Goal: Information Seeking & Learning: Learn about a topic

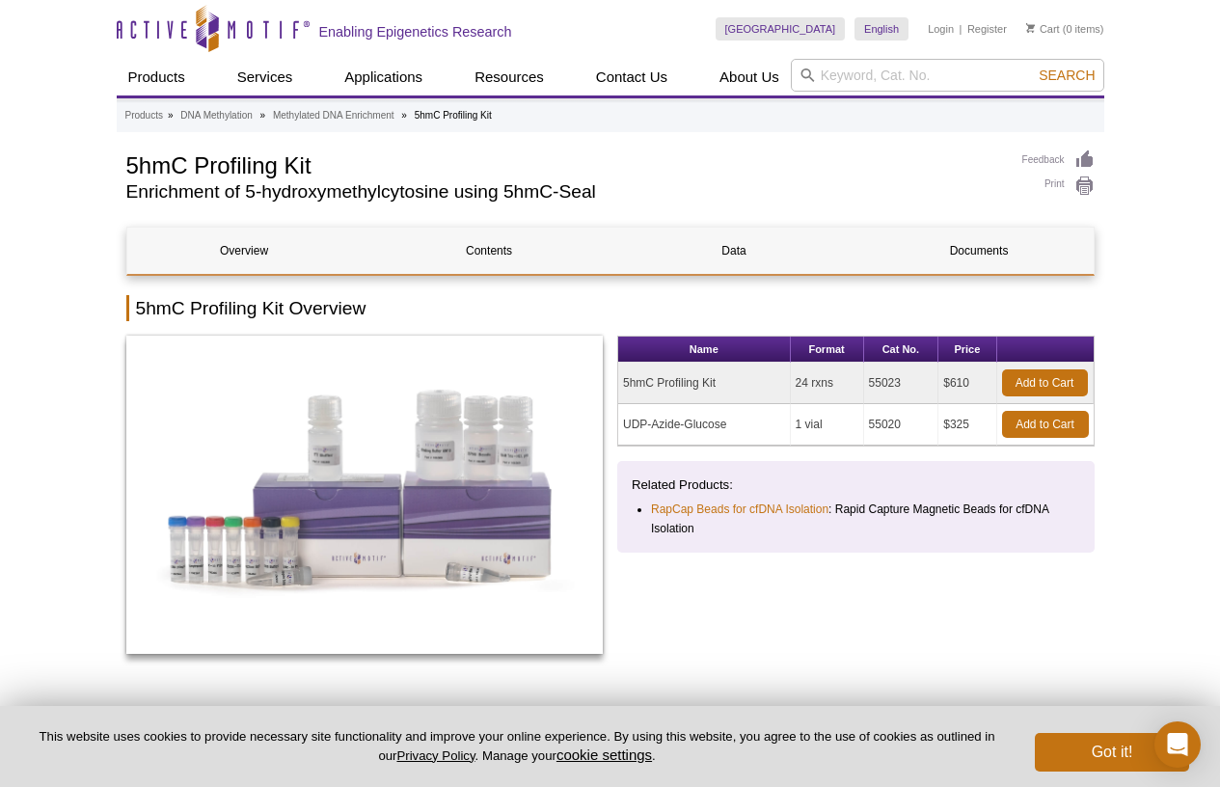
drag, startPoint x: 724, startPoint y: 384, endPoint x: 623, endPoint y: 386, distance: 100.3
click at [623, 386] on td "5hmC Profiling Kit" at bounding box center [704, 383] width 173 height 41
copy td "5hmC Profiling Kit"
drag, startPoint x: 907, startPoint y: 379, endPoint x: 846, endPoint y: 379, distance: 60.8
click at [846, 379] on tr "5hmC Profiling Kit 24 rxns 55023 $610 Add to Cart" at bounding box center [856, 383] width 476 height 41
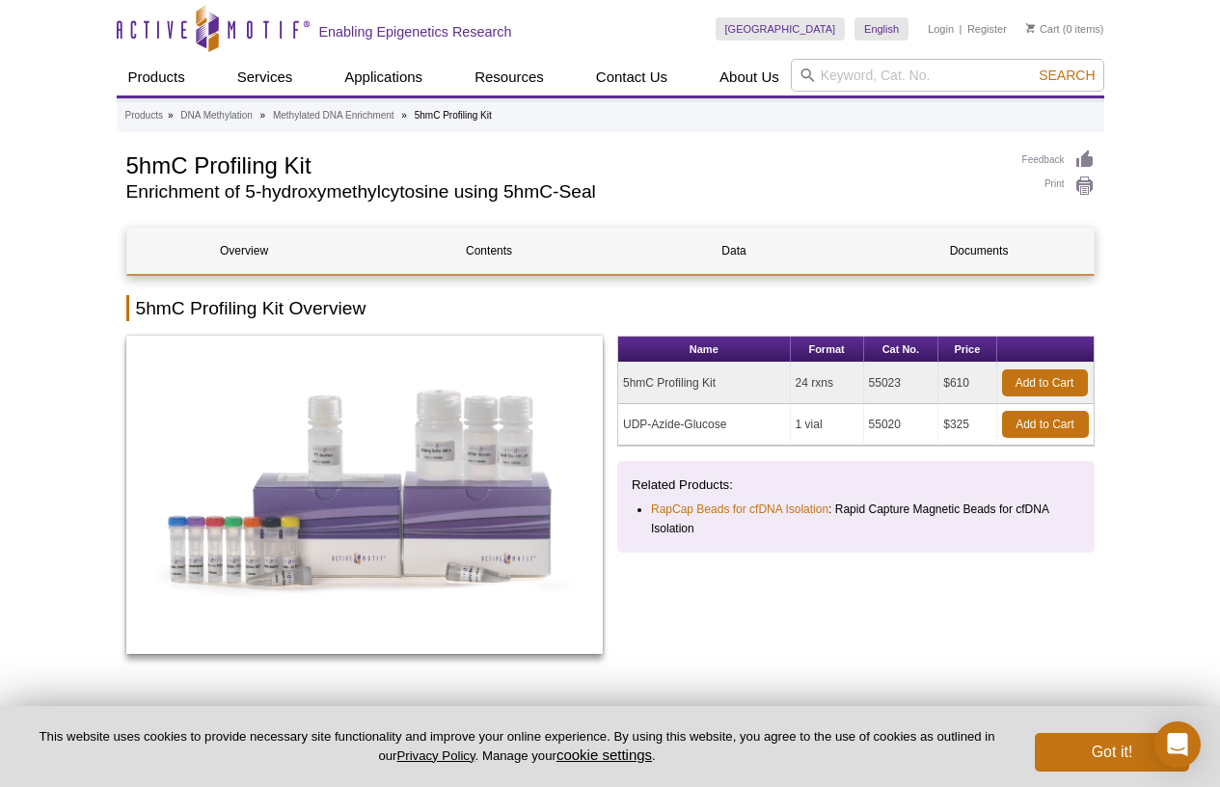
copy tr "55023"
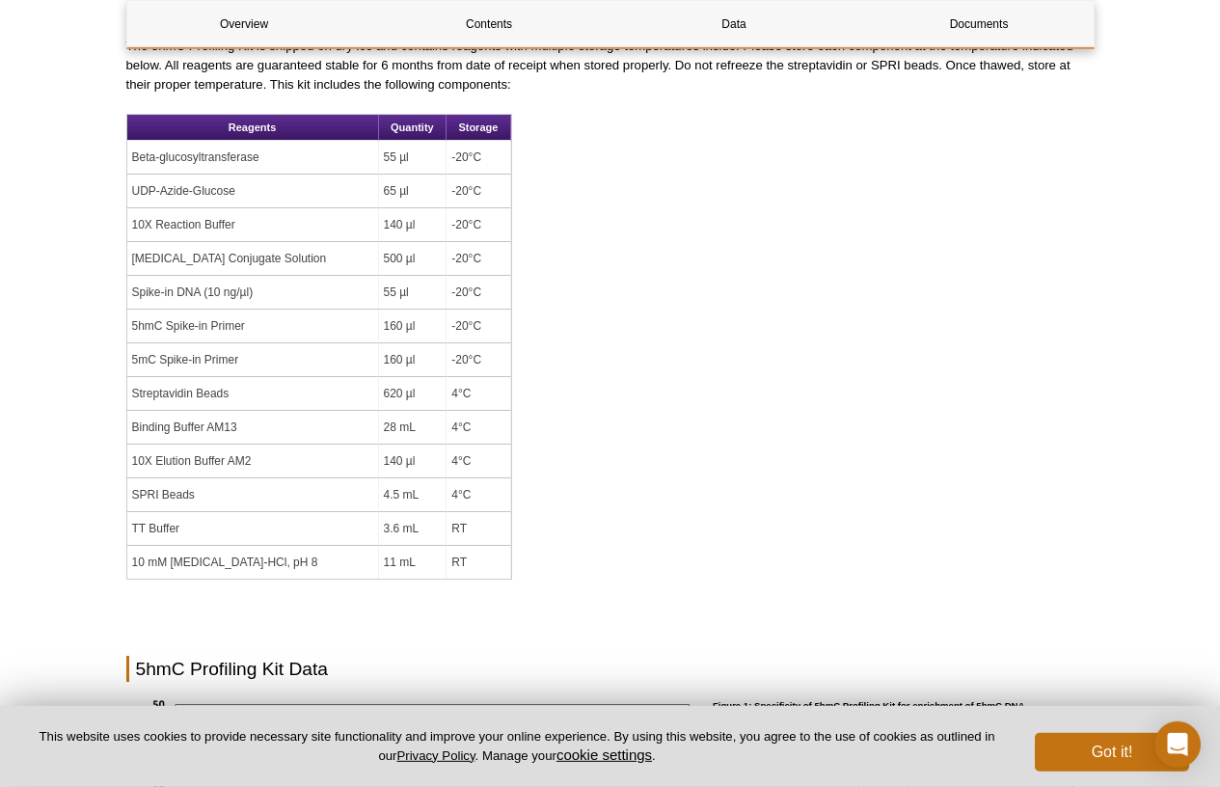
scroll to position [1533, 0]
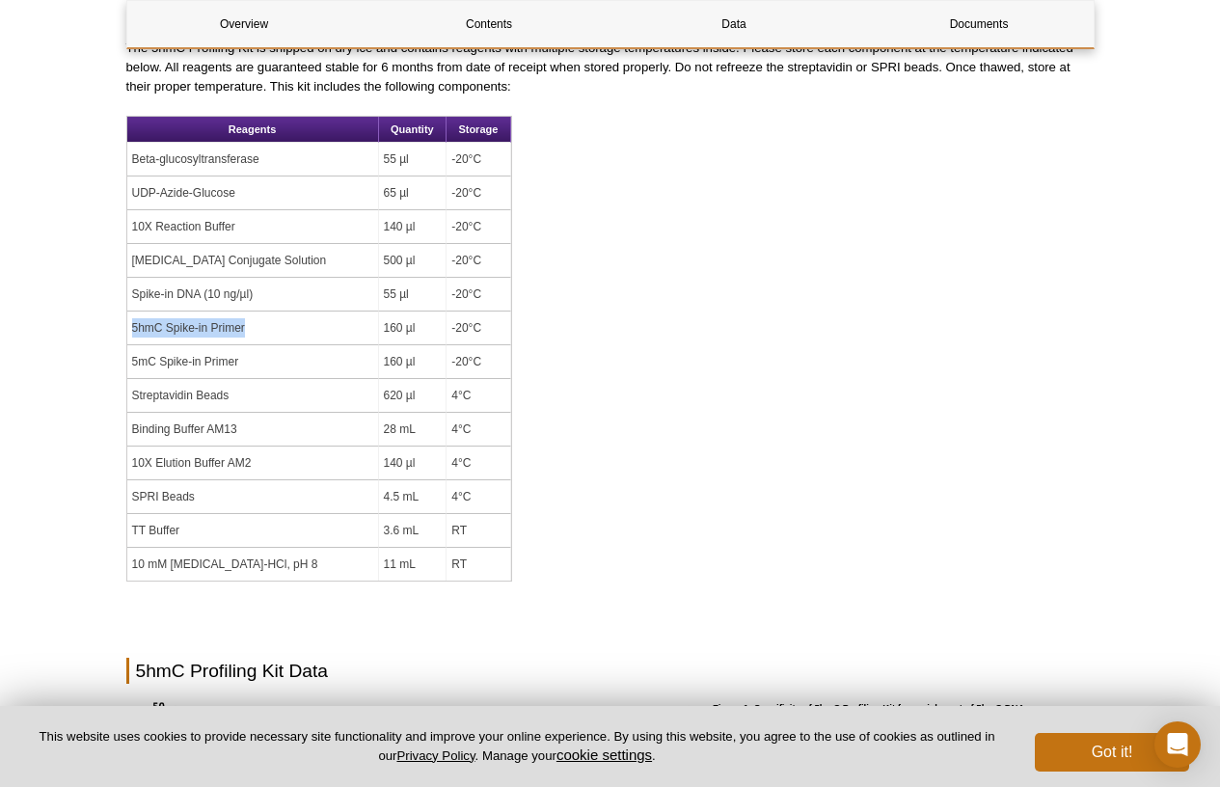
drag, startPoint x: 131, startPoint y: 326, endPoint x: 249, endPoint y: 336, distance: 118.1
click at [249, 336] on td "5hmC Spike-in Primer" at bounding box center [253, 329] width 252 height 34
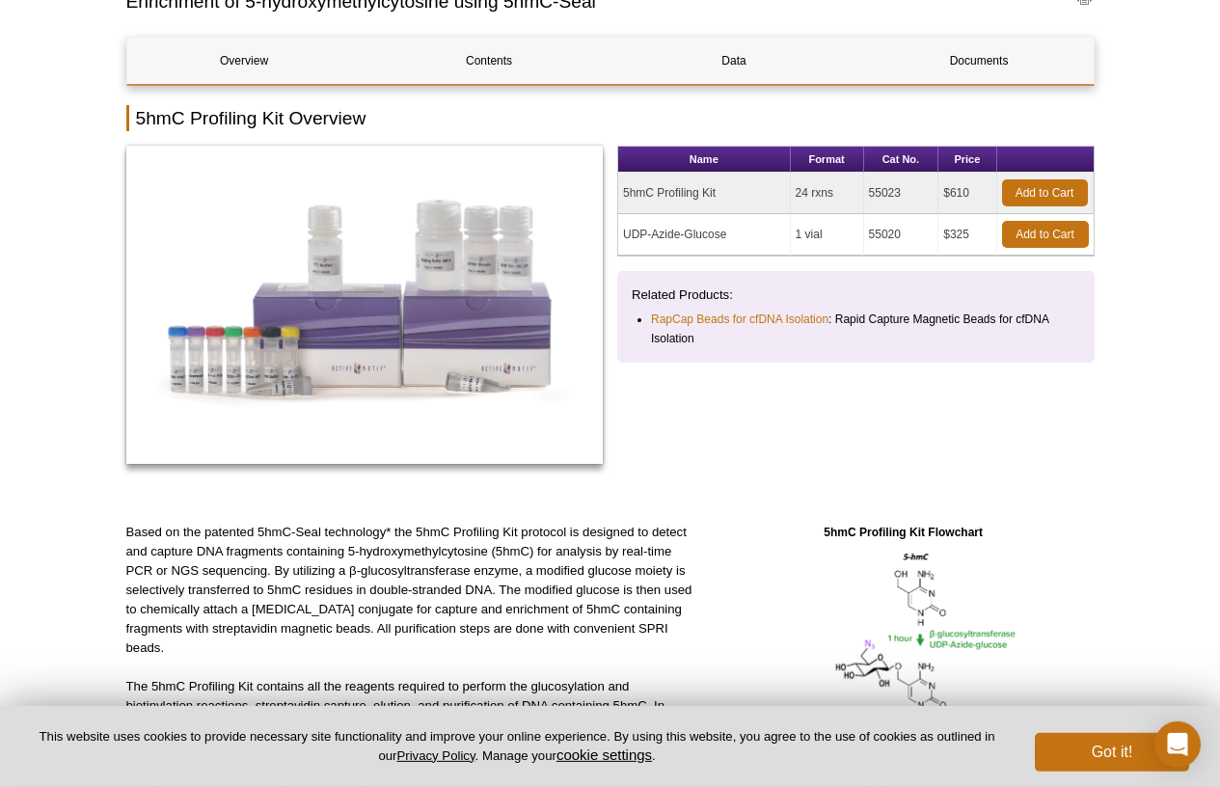
scroll to position [0, 0]
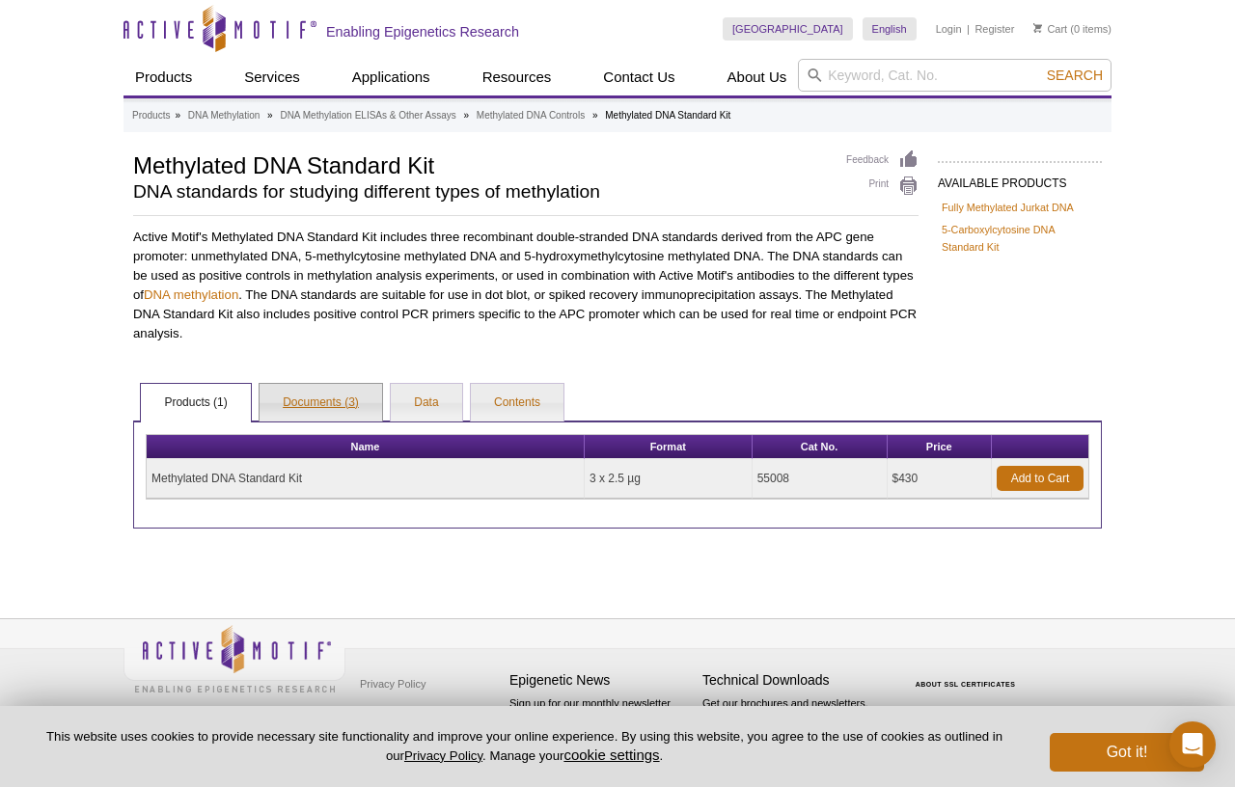
click at [342, 401] on link "Documents (3)" at bounding box center [321, 403] width 123 height 39
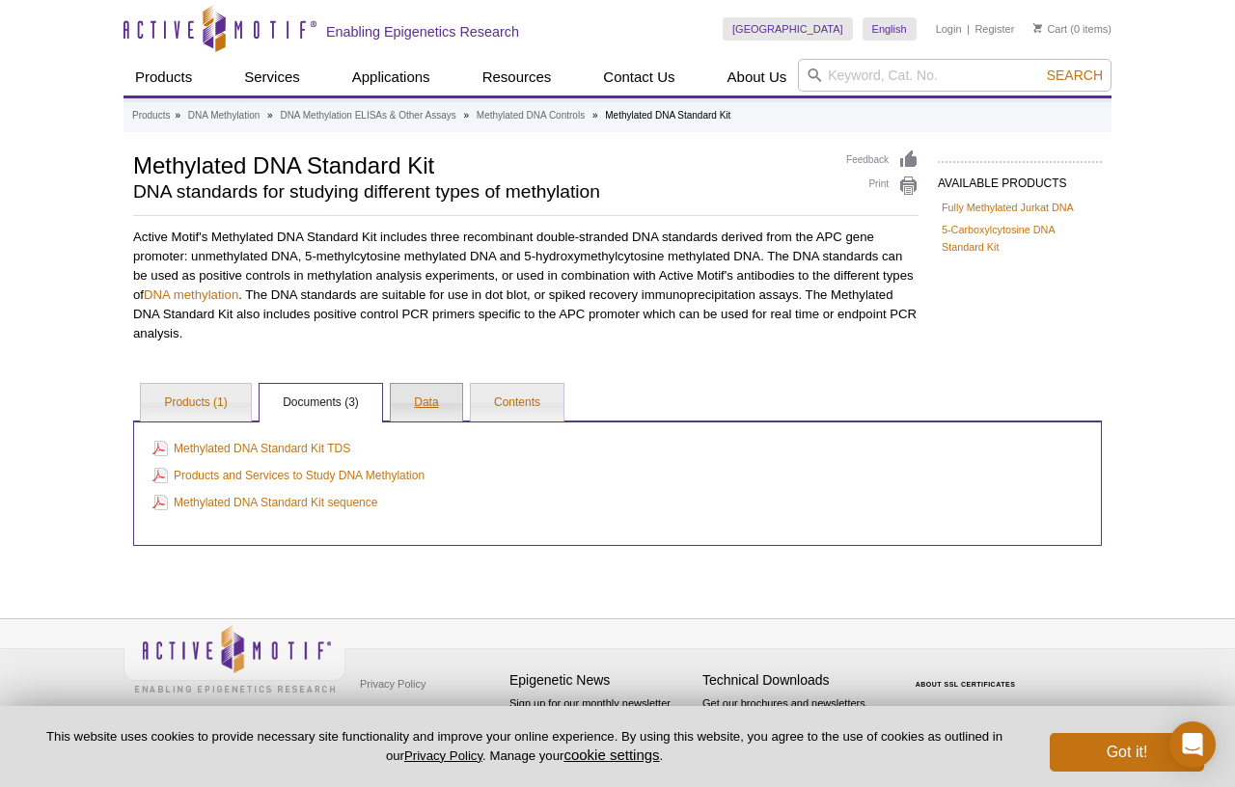
click at [449, 395] on link "Data" at bounding box center [426, 403] width 70 height 39
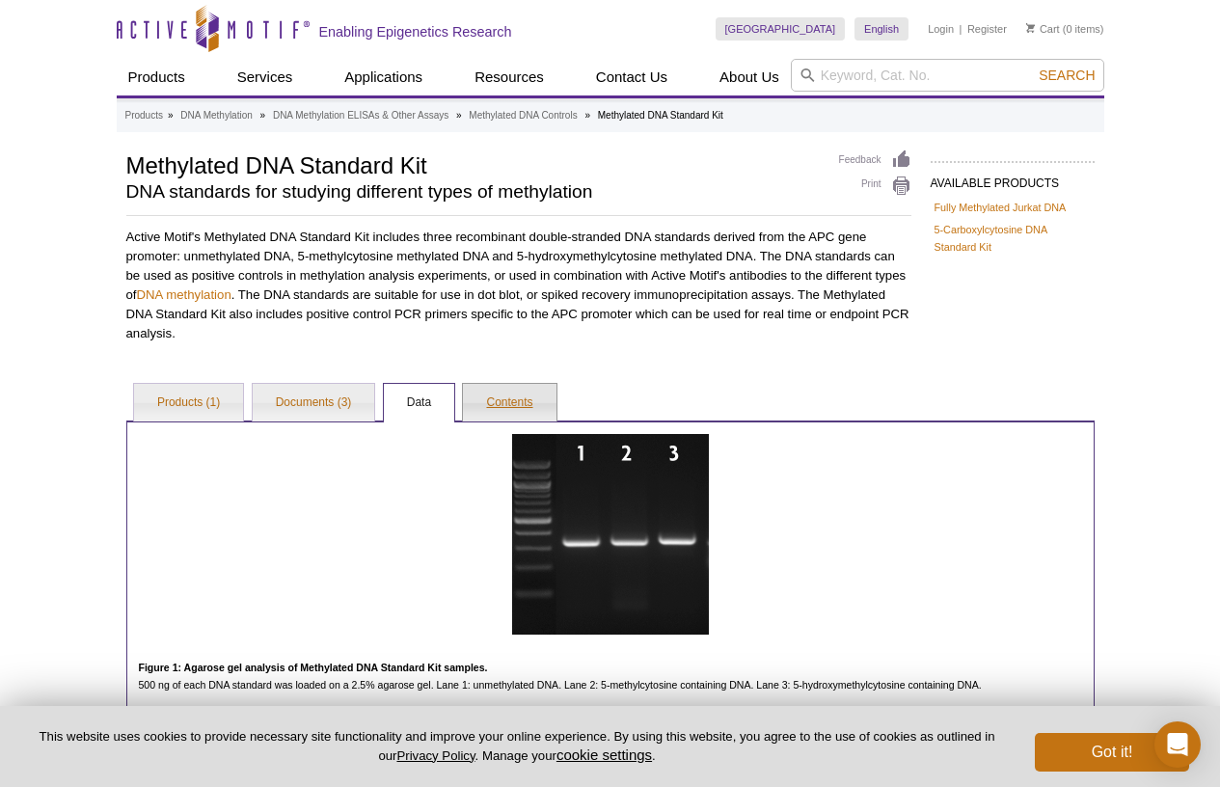
click at [521, 396] on link "Contents" at bounding box center [509, 403] width 93 height 39
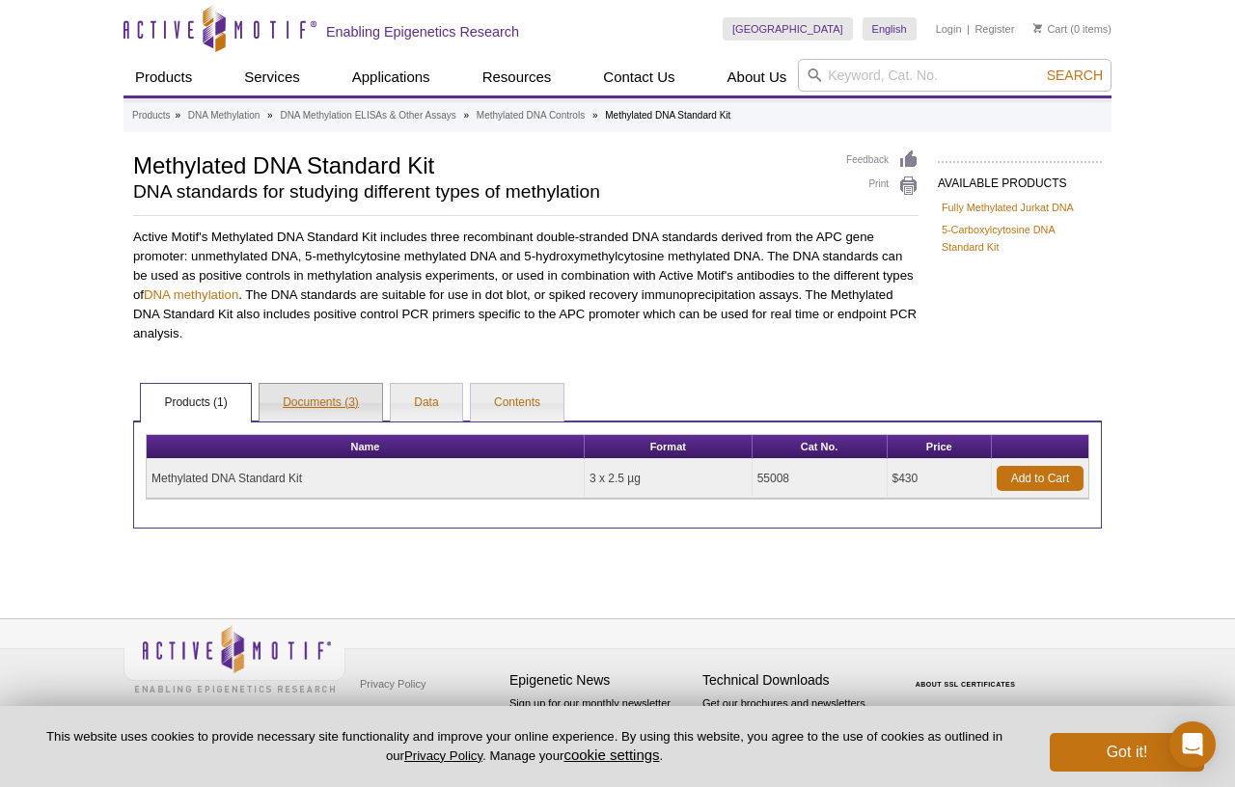
click at [334, 399] on link "Documents (3)" at bounding box center [321, 403] width 123 height 39
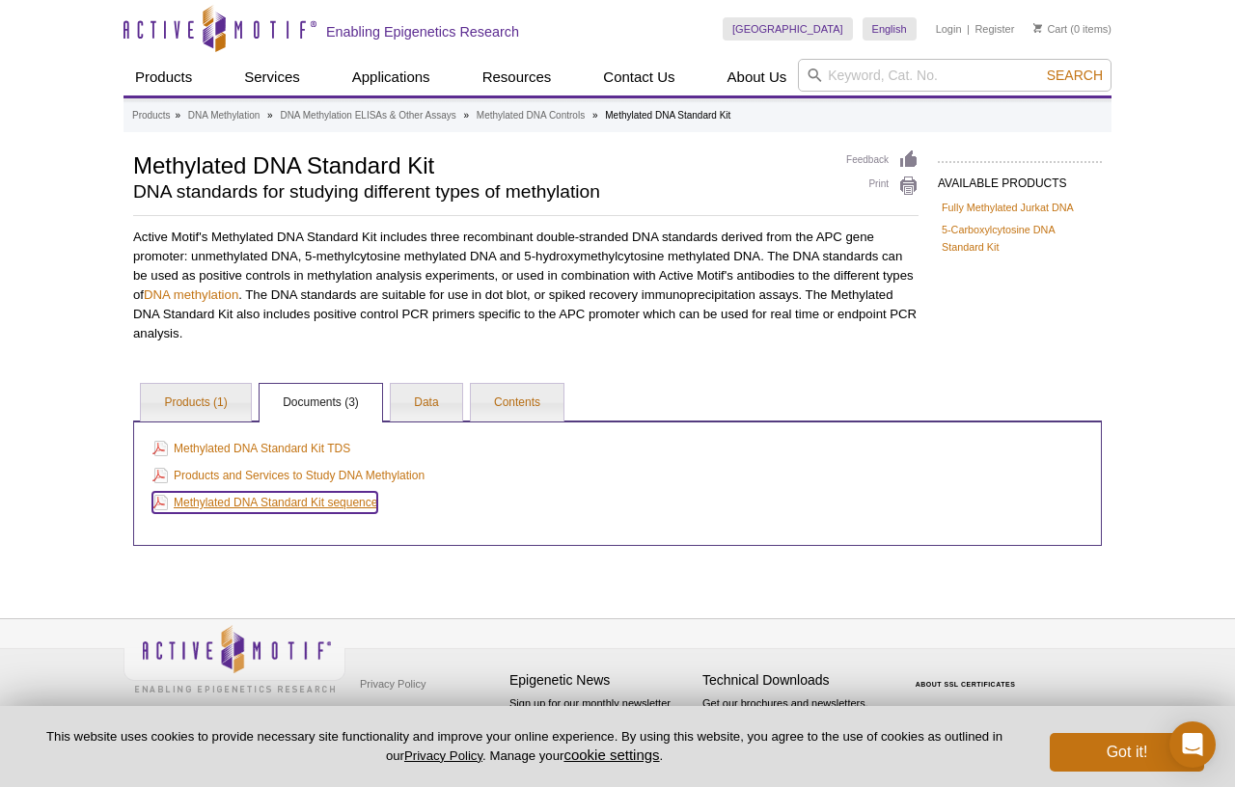
click at [297, 504] on link "Methylated DNA Standard Kit sequence" at bounding box center [264, 502] width 225 height 21
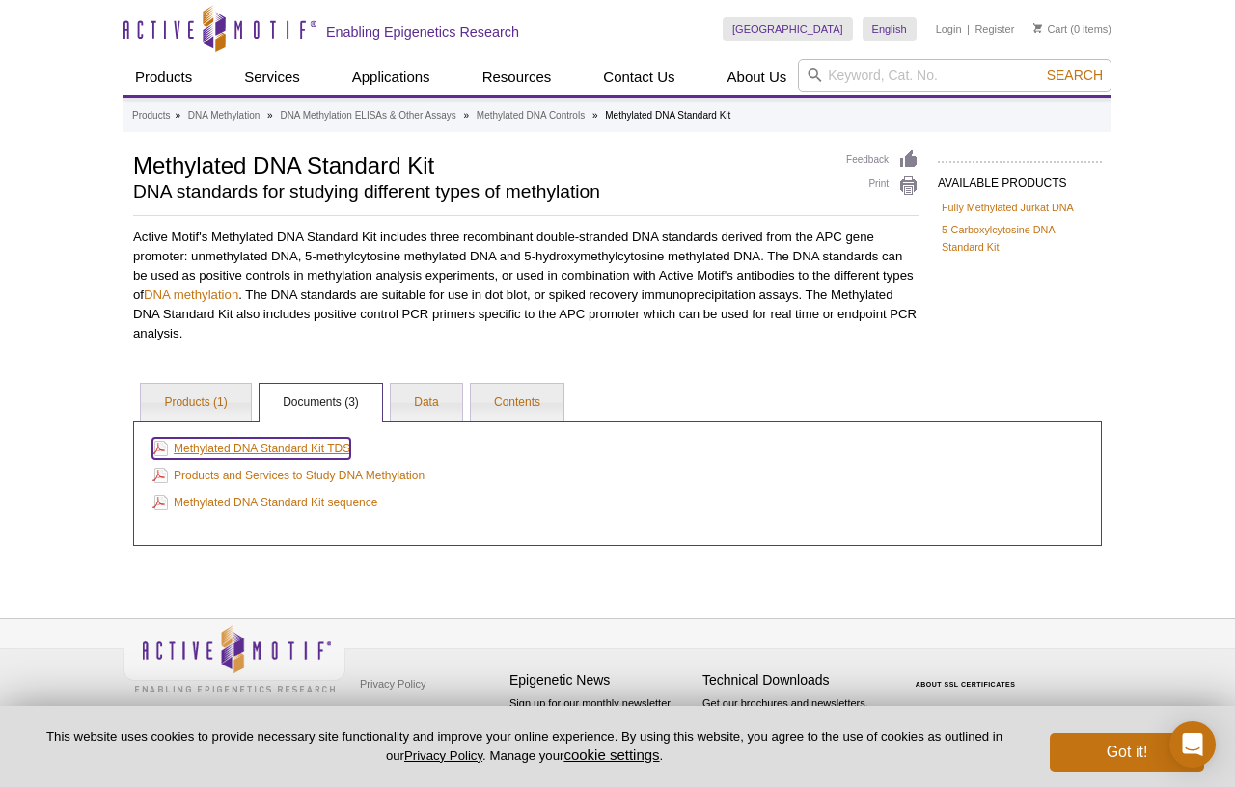
click at [311, 454] on link "Methylated DNA Standard Kit TDS" at bounding box center [251, 448] width 198 height 21
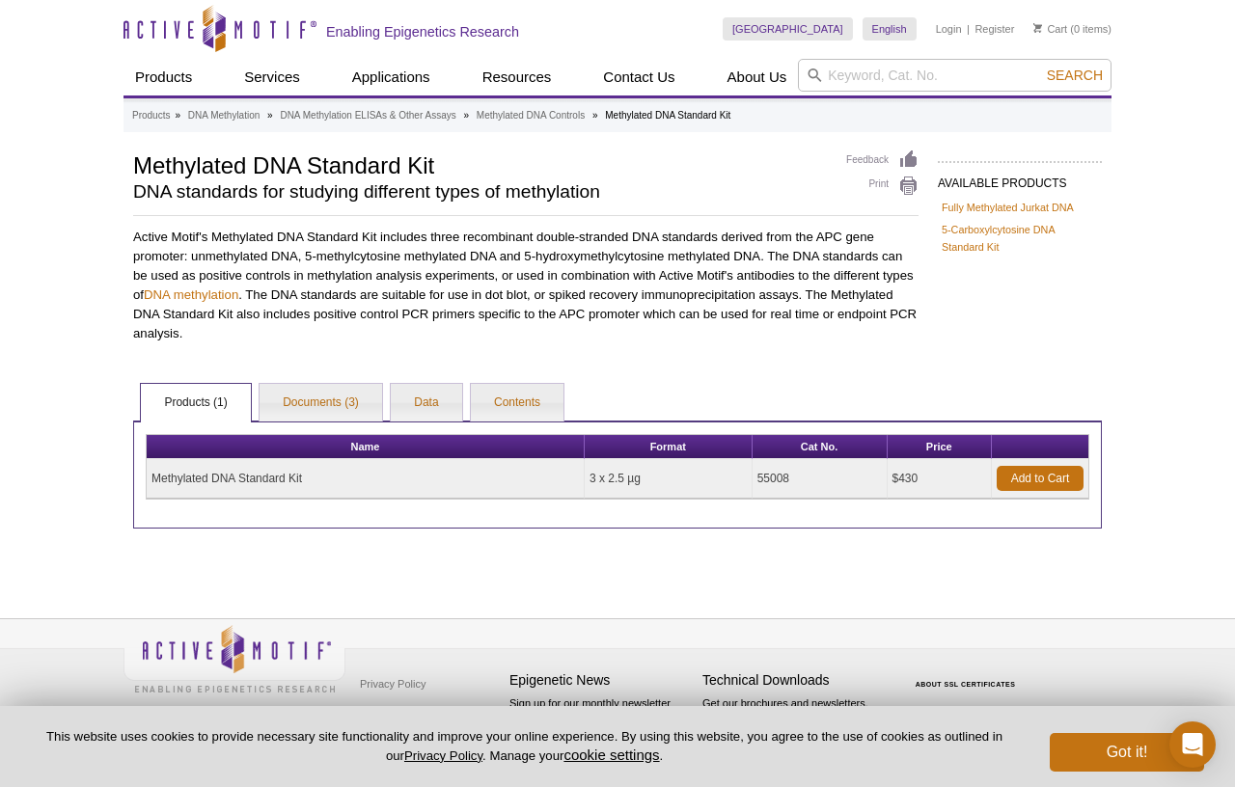
drag, startPoint x: 313, startPoint y: 479, endPoint x: 146, endPoint y: 474, distance: 167.0
click at [146, 474] on div "Name Format Cat No. Price Methylated DNA Standard Kit 3 x 2.5 µg 55008 $430 Add…" at bounding box center [617, 475] width 969 height 108
copy td "Methylated DNA Standard Kit"
drag, startPoint x: 804, startPoint y: 475, endPoint x: 751, endPoint y: 478, distance: 52.2
click at [751, 478] on tr "Methylated DNA Standard Kit 3 x 2.5 µg 55008 $430 Add to Cart" at bounding box center [618, 479] width 942 height 40
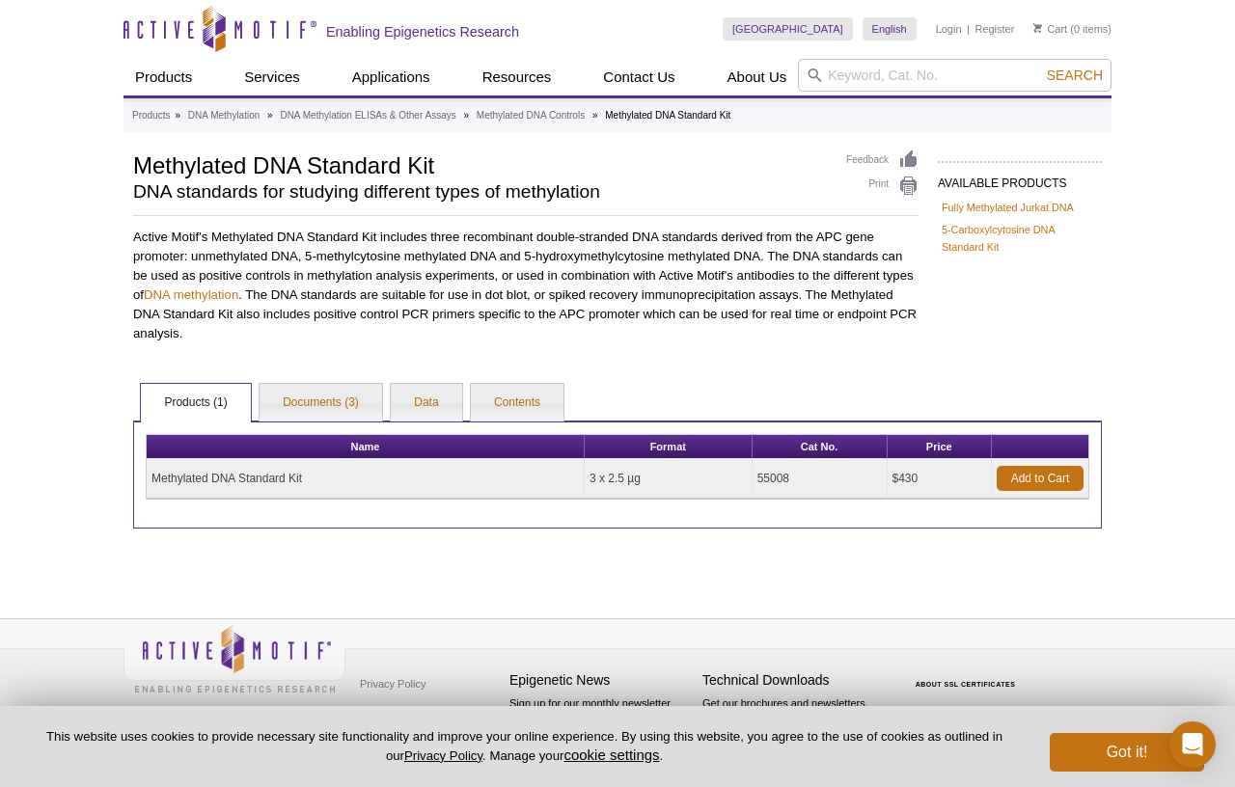
copy tr "3 x 2.5 µg 55008"
